Goal: Task Accomplishment & Management: Use online tool/utility

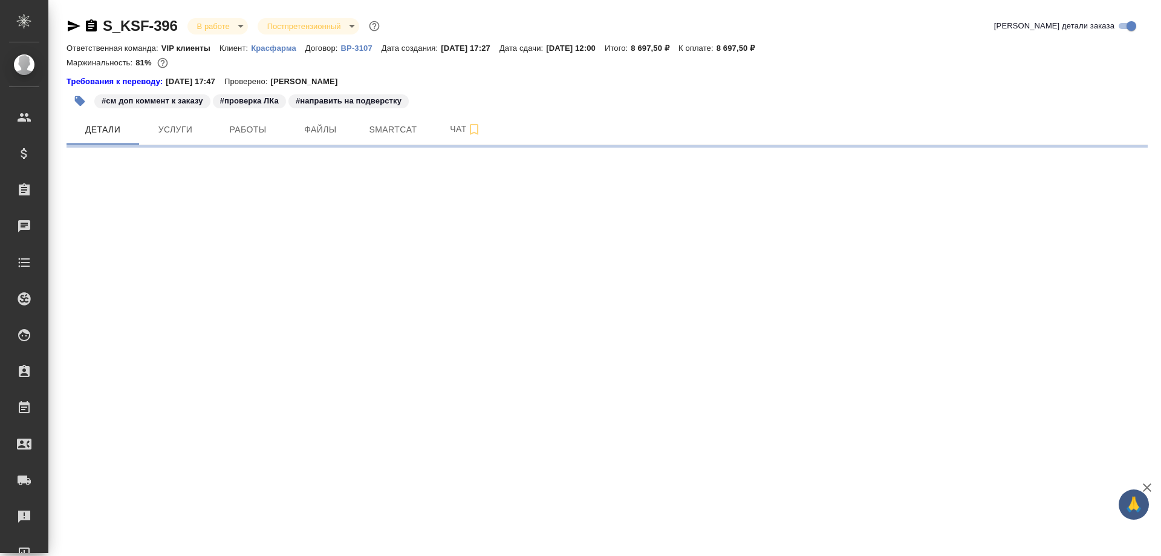
select select "RU"
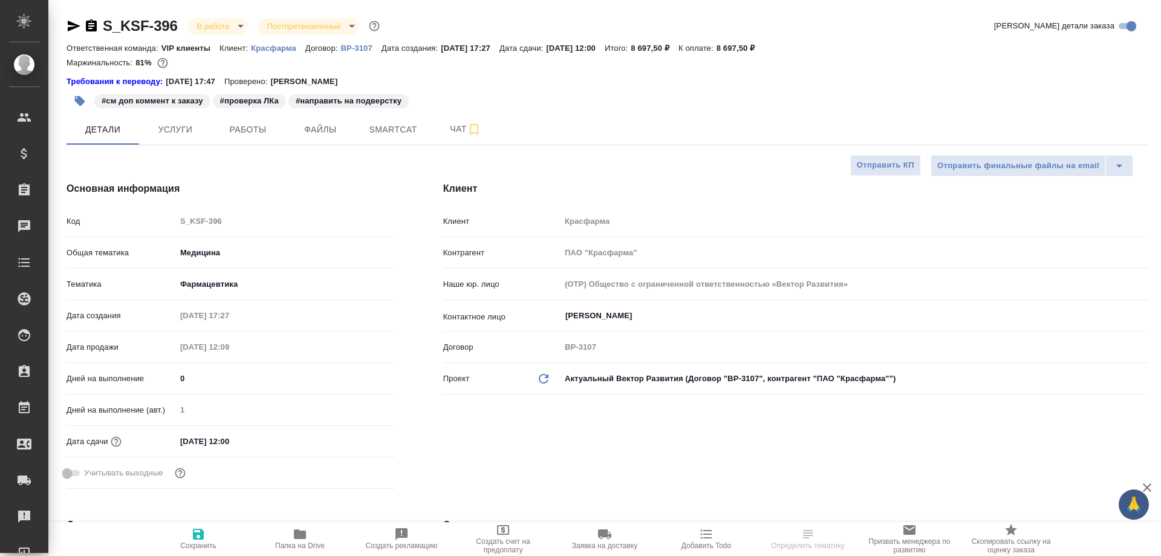
type textarea "x"
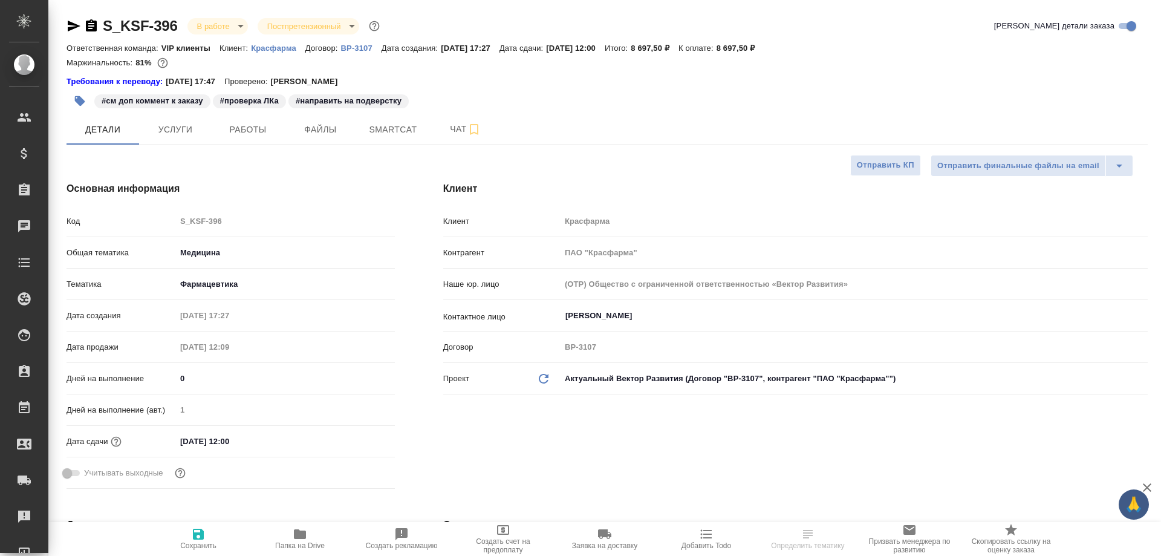
type textarea "x"
type input "[PERSON_NAME]"
type input "Каирова Бэлла"
click at [297, 537] on icon "button" at bounding box center [300, 534] width 12 height 10
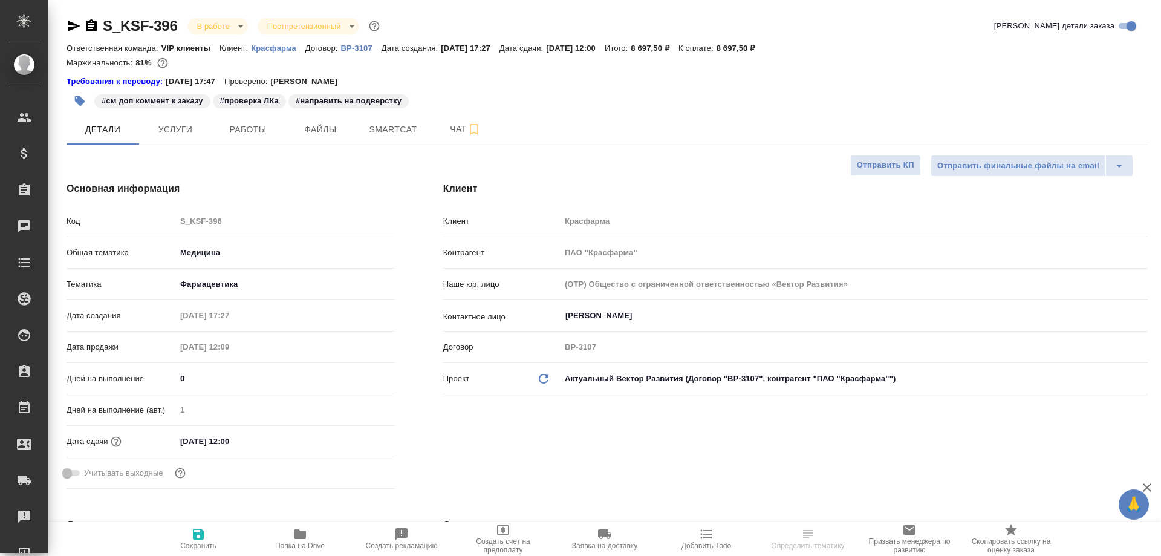
select select "RU"
type textarea "x"
click at [396, 135] on span "Smartcat" at bounding box center [393, 129] width 58 height 15
